Goal: Information Seeking & Learning: Learn about a topic

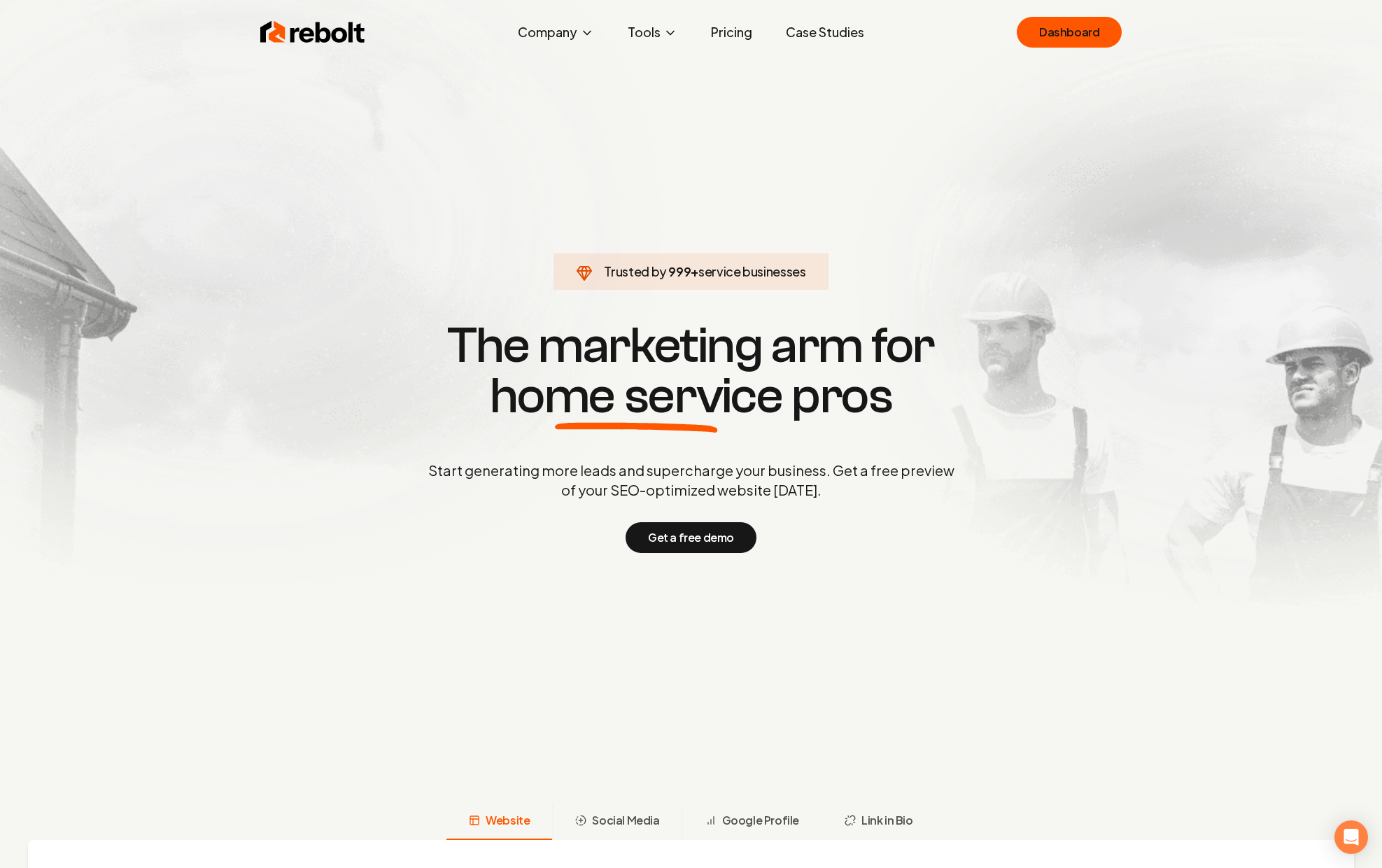
click at [735, 37] on link "Pricing" at bounding box center [731, 32] width 63 height 28
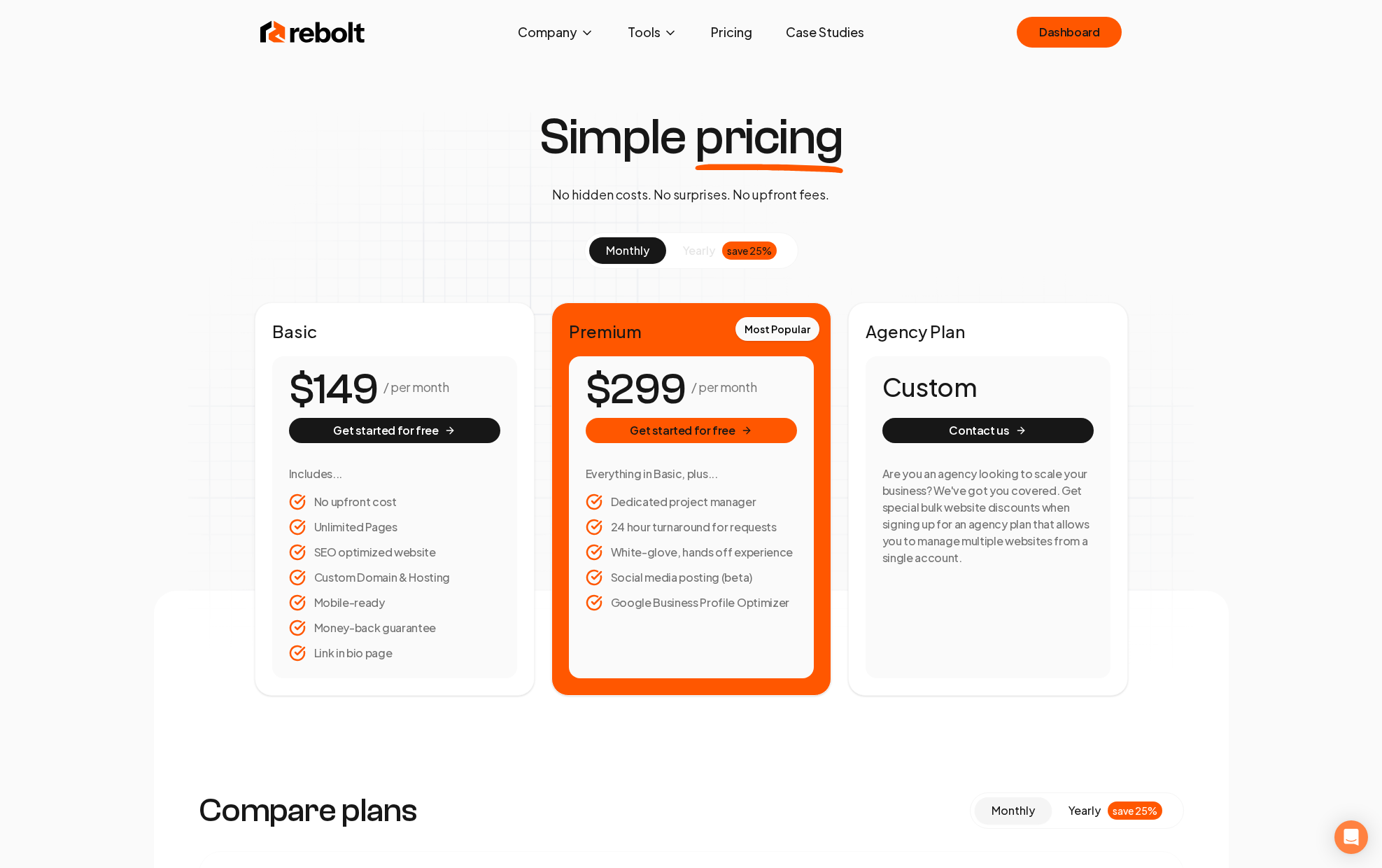
click at [707, 581] on li "Social media posting (beta)" at bounding box center [692, 577] width 212 height 17
click at [707, 597] on li "Google Business Profile Optimizer" at bounding box center [692, 603] width 212 height 17
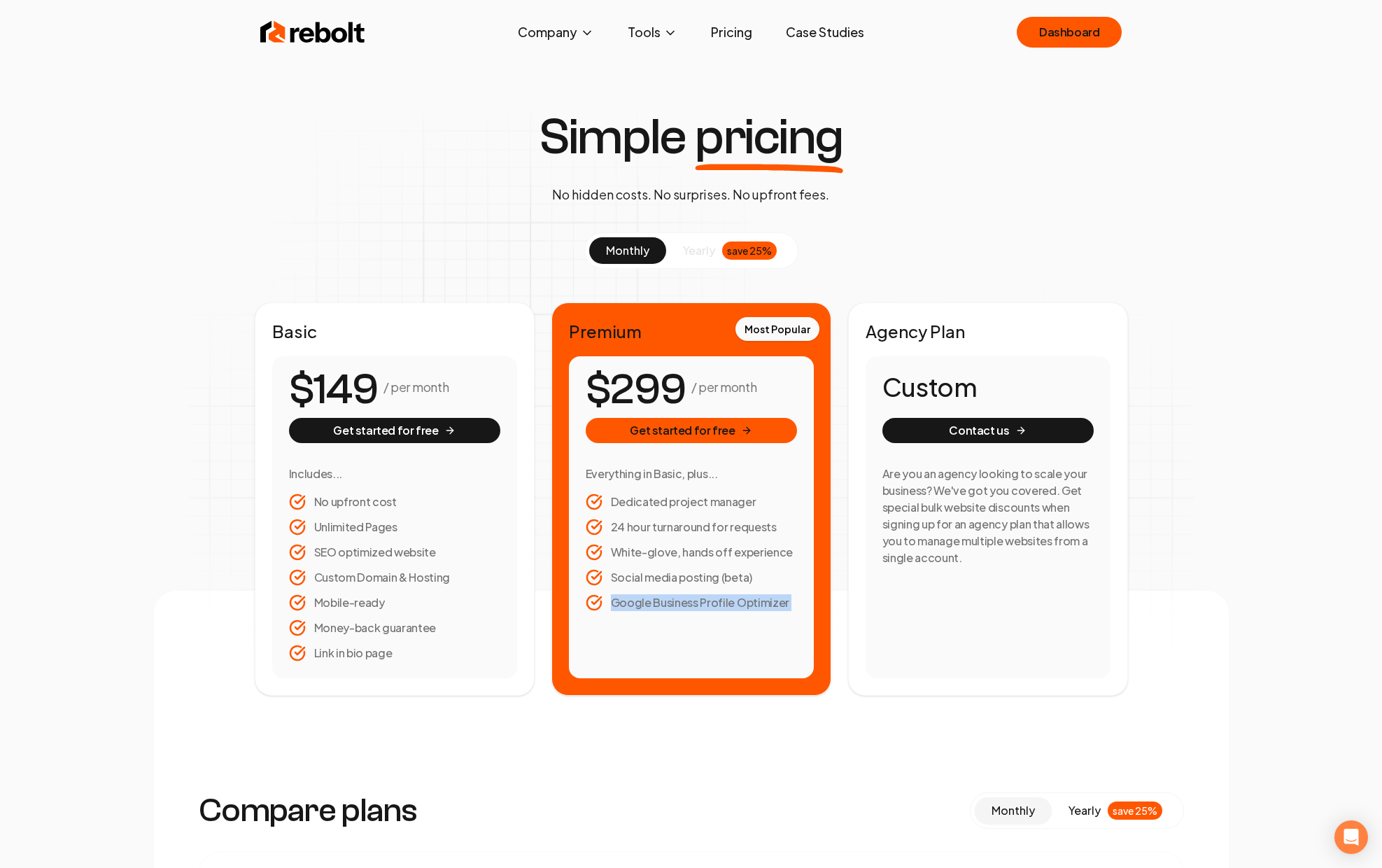
click at [707, 597] on li "Google Business Profile Optimizer" at bounding box center [692, 603] width 212 height 17
click at [742, 597] on li "Google Business Profile Optimizer" at bounding box center [692, 603] width 212 height 17
click at [742, 597] on li "Google Business Profile Optimizer" at bounding box center [692, 603] width 212 height 17
click at [741, 597] on li "Google Business Profile Optimizer" at bounding box center [692, 603] width 212 height 17
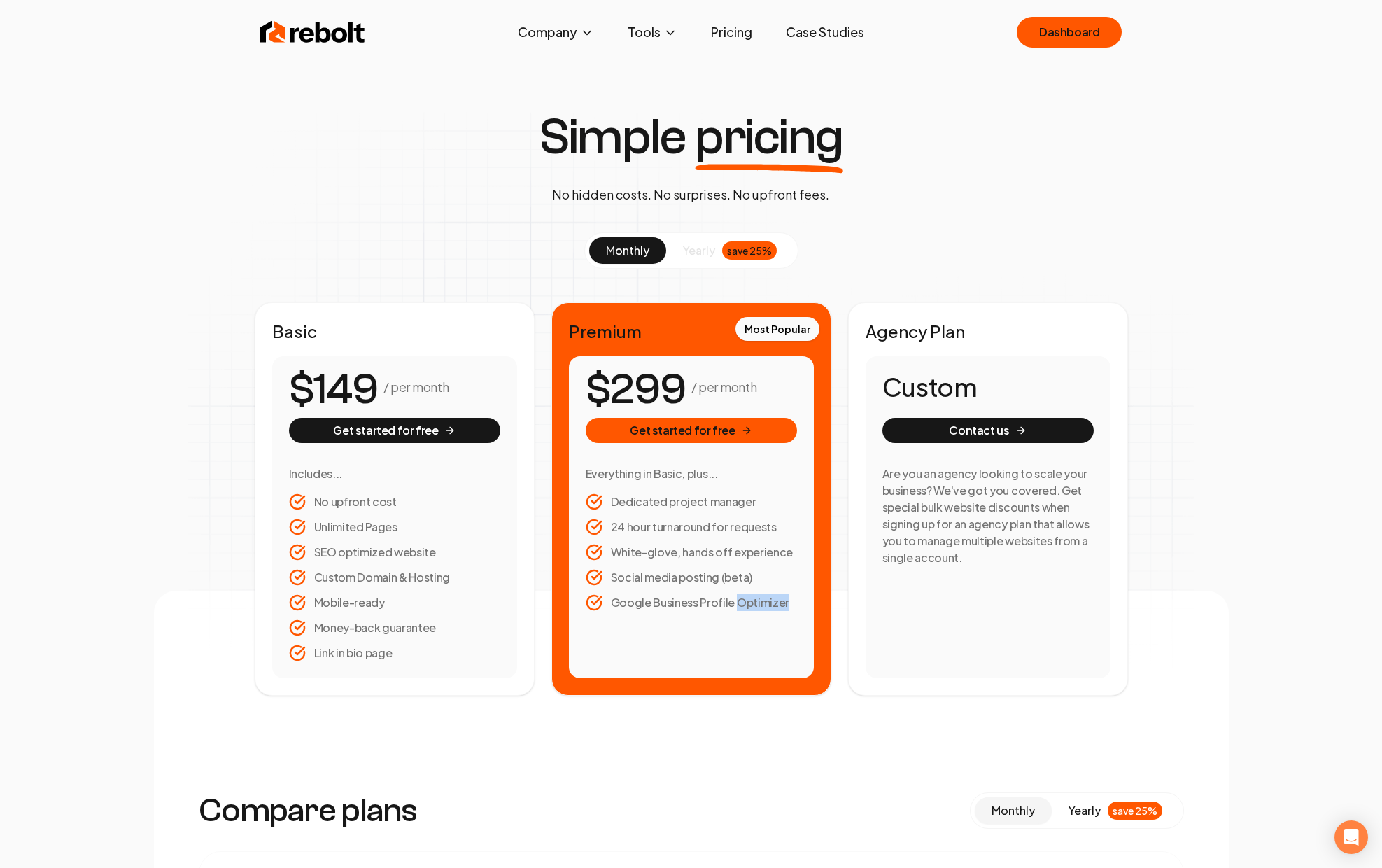
click at [741, 597] on li "Google Business Profile Optimizer" at bounding box center [692, 603] width 212 height 17
click at [745, 597] on li "Google Business Profile Optimizer" at bounding box center [692, 603] width 212 height 17
click at [738, 581] on li "Social media posting (beta)" at bounding box center [692, 577] width 212 height 17
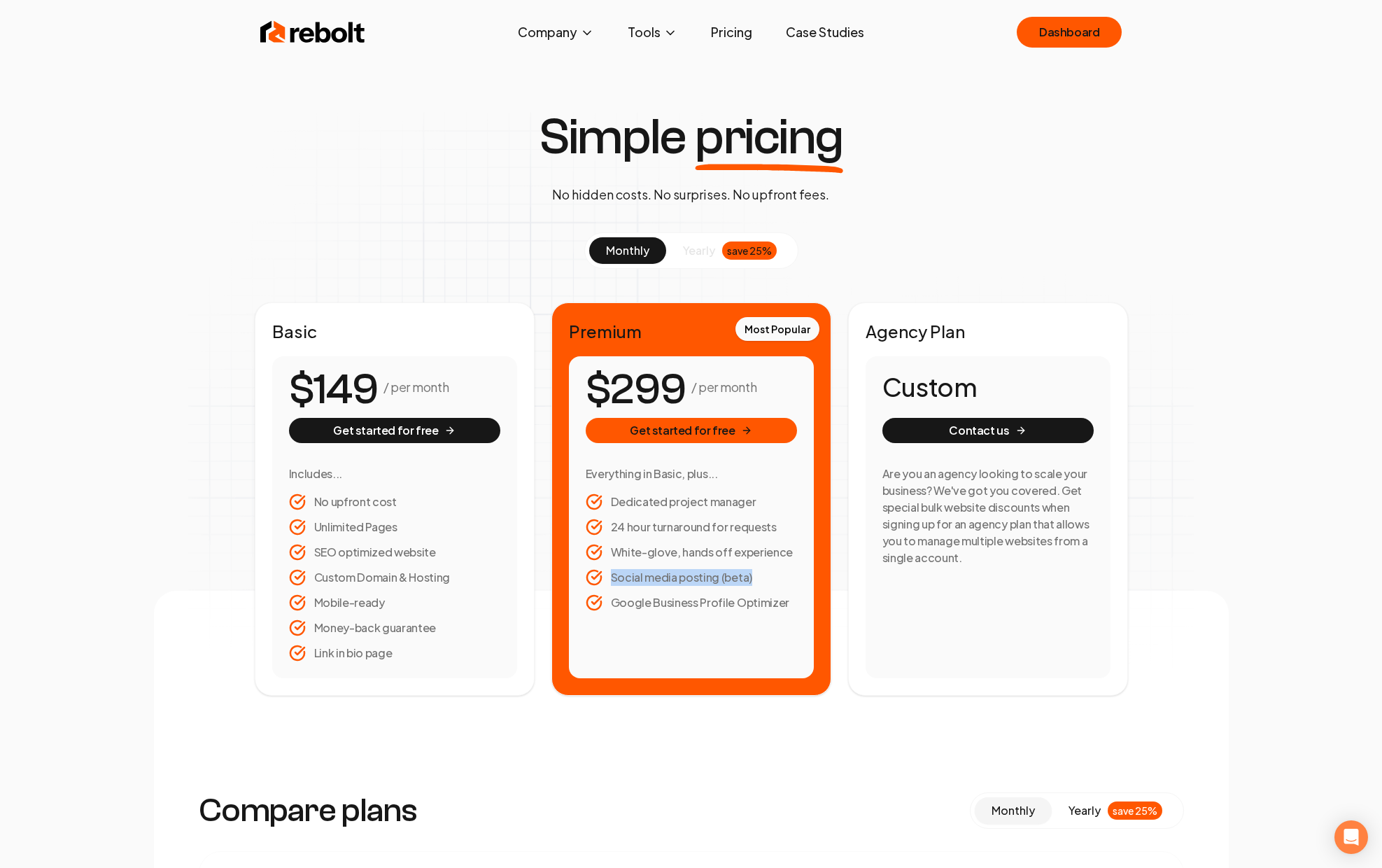
click at [738, 581] on li "Social media posting (beta)" at bounding box center [692, 577] width 212 height 17
click at [764, 577] on li "Social media posting (beta)" at bounding box center [692, 577] width 212 height 17
